Goal: Transaction & Acquisition: Purchase product/service

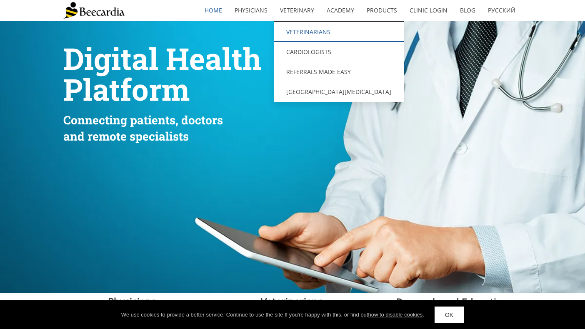
click at [314, 30] on link "Veterinarians" at bounding box center [339, 32] width 130 height 20
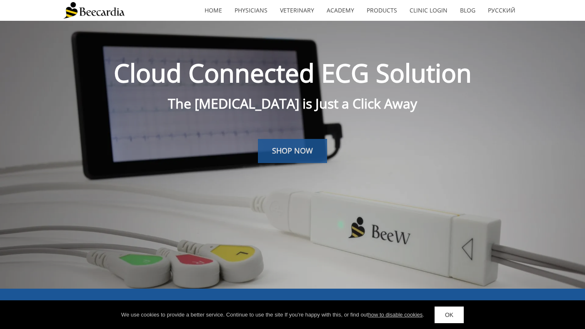
click at [298, 154] on span "SHOP NOW" at bounding box center [292, 151] width 41 height 10
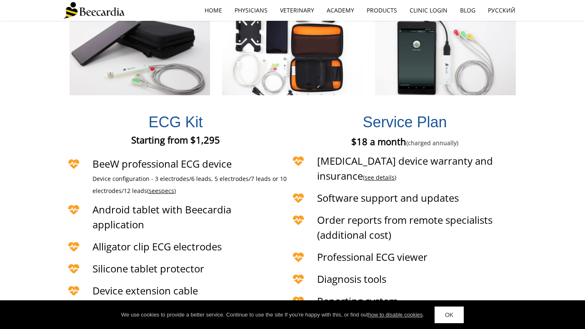
scroll to position [1787, 0]
